Goal: Task Accomplishment & Management: Use online tool/utility

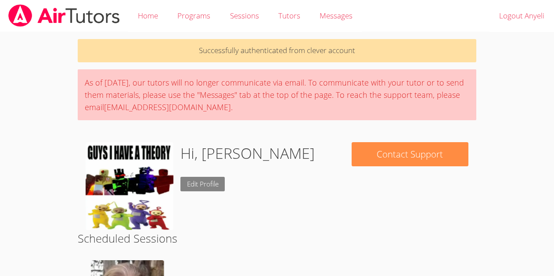
click at [194, 184] on link "Edit Profile" at bounding box center [202, 184] width 45 height 14
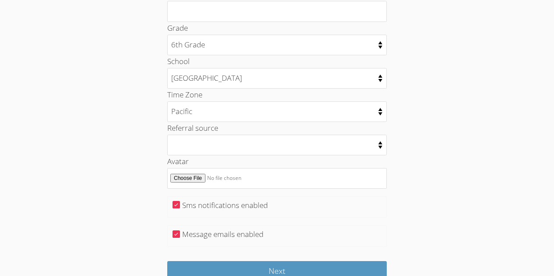
scroll to position [416, 0]
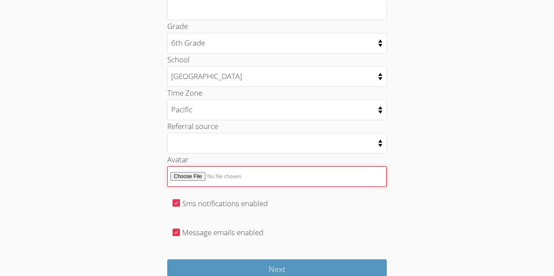
click at [182, 176] on input "Avatar" at bounding box center [276, 176] width 219 height 21
type input "C:\fakepath\image.png"
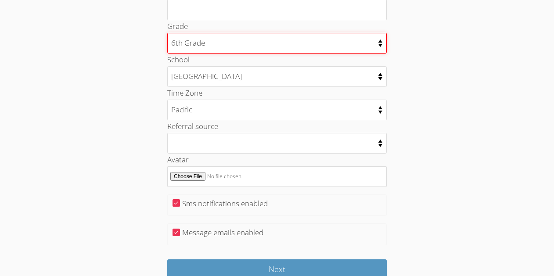
click at [245, 36] on select "Kindergarten 1st Grade 2nd Grade 3rd Grade 4th Grade 5th Grade 6th Grade 7th Gr…" at bounding box center [276, 43] width 219 height 21
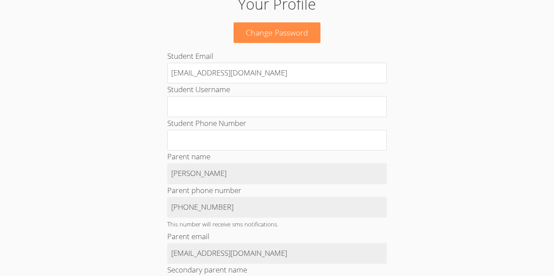
scroll to position [0, 0]
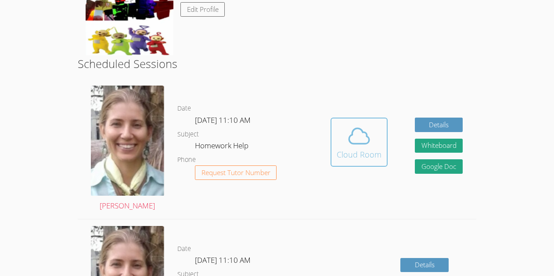
scroll to position [176, 0]
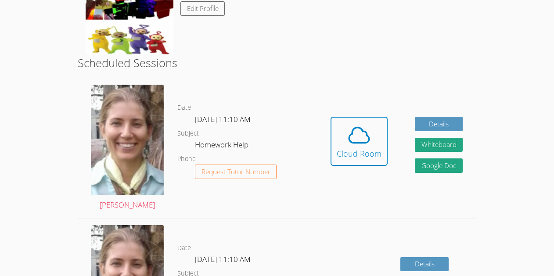
click at [187, 114] on dl "Date [DATE] 11:10 AM Subject Homework Help Phone Request Tutor Number" at bounding box center [247, 147] width 140 height 91
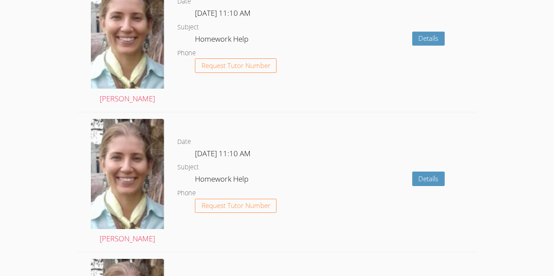
scroll to position [0, 0]
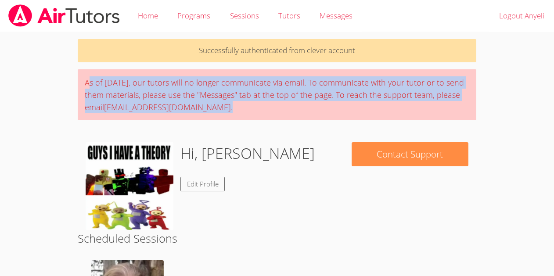
drag, startPoint x: 88, startPoint y: 80, endPoint x: 322, endPoint y: 114, distance: 236.7
click at [322, 114] on div "As of [DATE], our tutors will no longer communicate via email. To communicate w…" at bounding box center [277, 94] width 399 height 51
click at [320, 112] on div "As of [DATE], our tutors will no longer communicate via email. To communicate w…" at bounding box center [277, 94] width 399 height 51
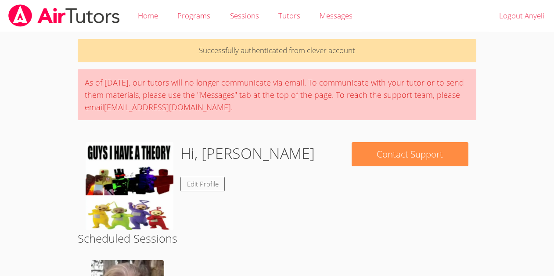
click at [320, 112] on div "As of [DATE], our tutors will no longer communicate via email. To communicate w…" at bounding box center [277, 94] width 399 height 51
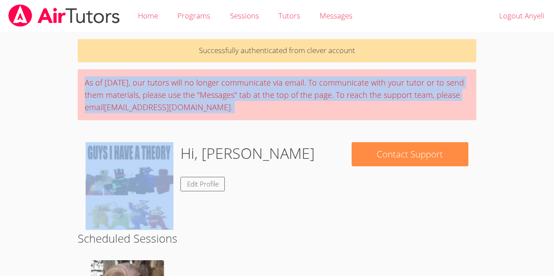
click at [320, 112] on div "As of [DATE], our tutors will no longer communicate via email. To communicate w…" at bounding box center [277, 94] width 399 height 51
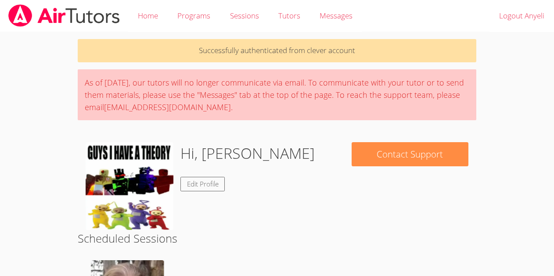
click at [320, 112] on div "As of [DATE], our tutors will no longer communicate via email. To communicate w…" at bounding box center [277, 94] width 399 height 51
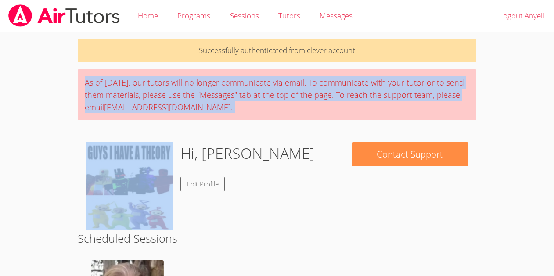
click at [320, 112] on div "As of [DATE], our tutors will no longer communicate via email. To communicate w…" at bounding box center [277, 94] width 399 height 51
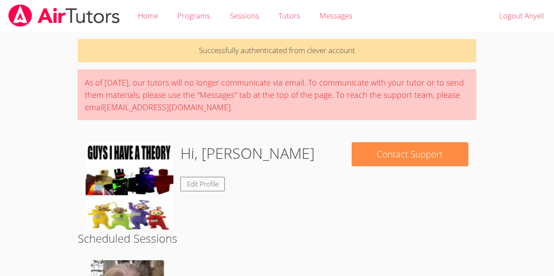
click at [320, 112] on div "As of [DATE], our tutors will no longer communicate via email. To communicate w…" at bounding box center [277, 94] width 399 height 51
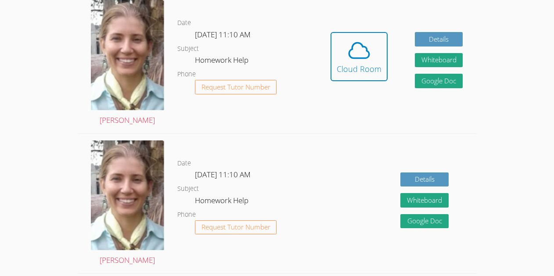
scroll to position [246, 0]
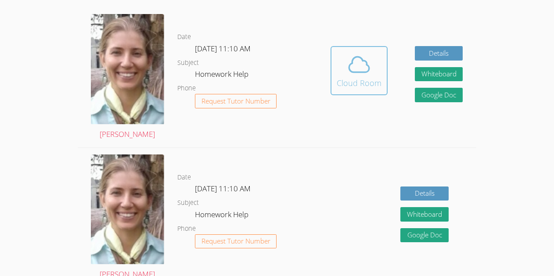
click at [375, 59] on span at bounding box center [359, 64] width 45 height 25
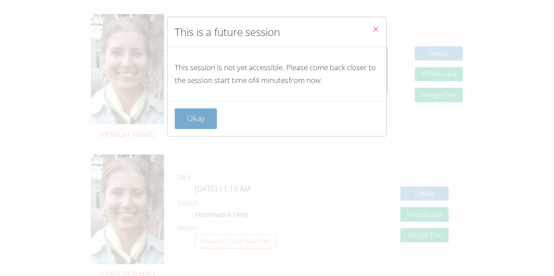
click at [199, 122] on button "Okay" at bounding box center [196, 118] width 42 height 21
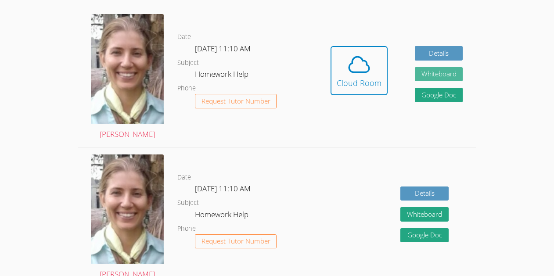
click at [456, 80] on button "Whiteboard" at bounding box center [439, 74] width 48 height 14
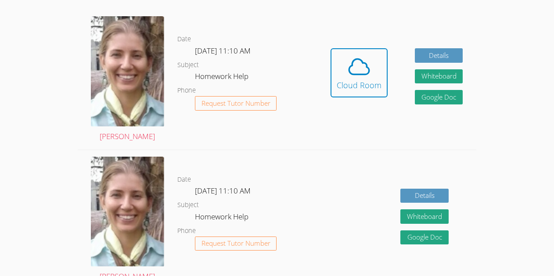
scroll to position [244, 0]
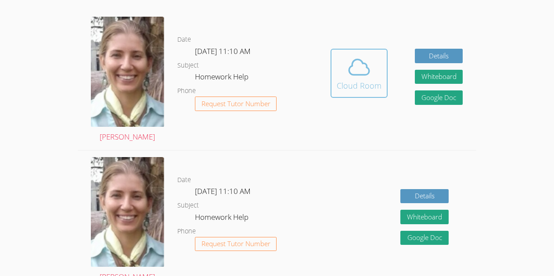
click at [371, 67] on span at bounding box center [359, 67] width 45 height 25
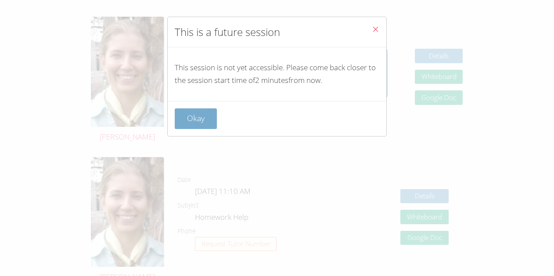
click at [207, 111] on button "Okay" at bounding box center [196, 118] width 42 height 21
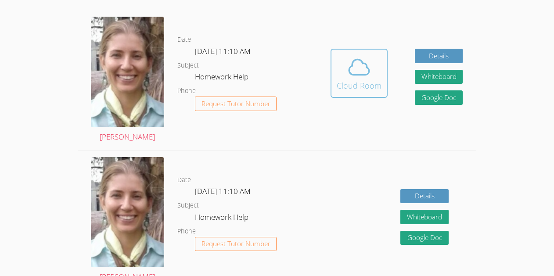
click at [348, 75] on icon at bounding box center [359, 67] width 25 height 25
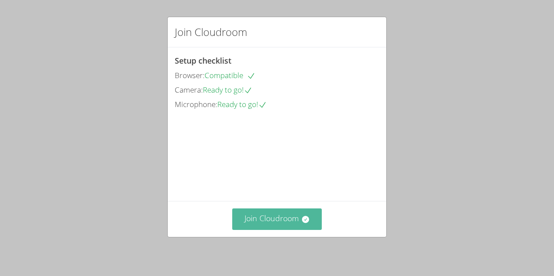
click at [293, 211] on button "Join Cloudroom" at bounding box center [277, 219] width 90 height 22
click at [287, 215] on button "Join Cloudroom" at bounding box center [277, 219] width 90 height 22
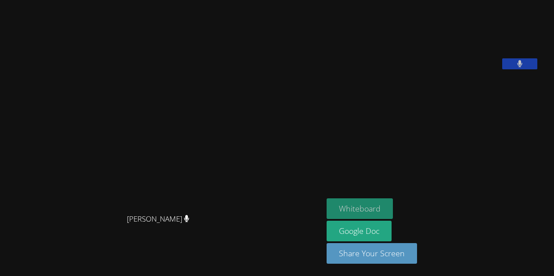
click at [378, 217] on button "Whiteboard" at bounding box center [359, 208] width 66 height 21
click at [376, 207] on button "Whiteboard" at bounding box center [359, 208] width 66 height 21
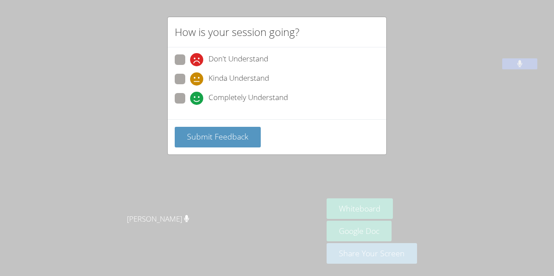
click at [224, 97] on span "Completely Understand" at bounding box center [247, 98] width 79 height 13
click at [197, 97] on input "Completely Understand" at bounding box center [193, 96] width 7 height 7
radio input "true"
click at [231, 143] on button "Submit Feedback" at bounding box center [218, 137] width 86 height 21
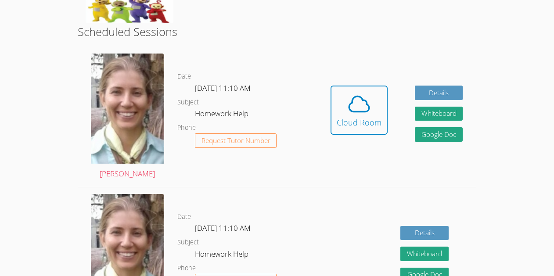
scroll to position [206, 0]
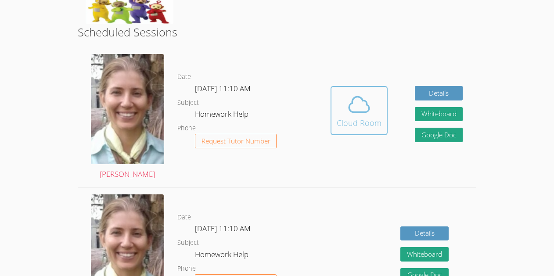
click at [364, 123] on div "Cloud Room" at bounding box center [359, 123] width 45 height 12
